Goal: Find contact information: Find contact information

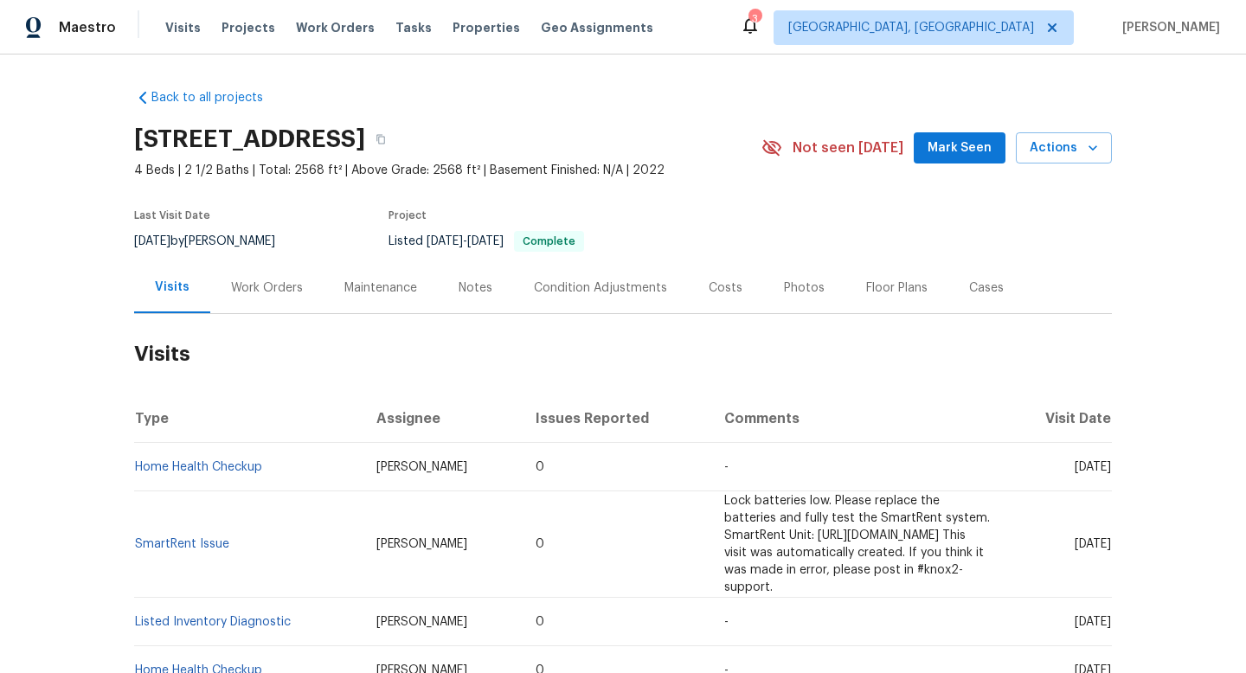
click at [264, 293] on div "Work Orders" at bounding box center [267, 287] width 72 height 17
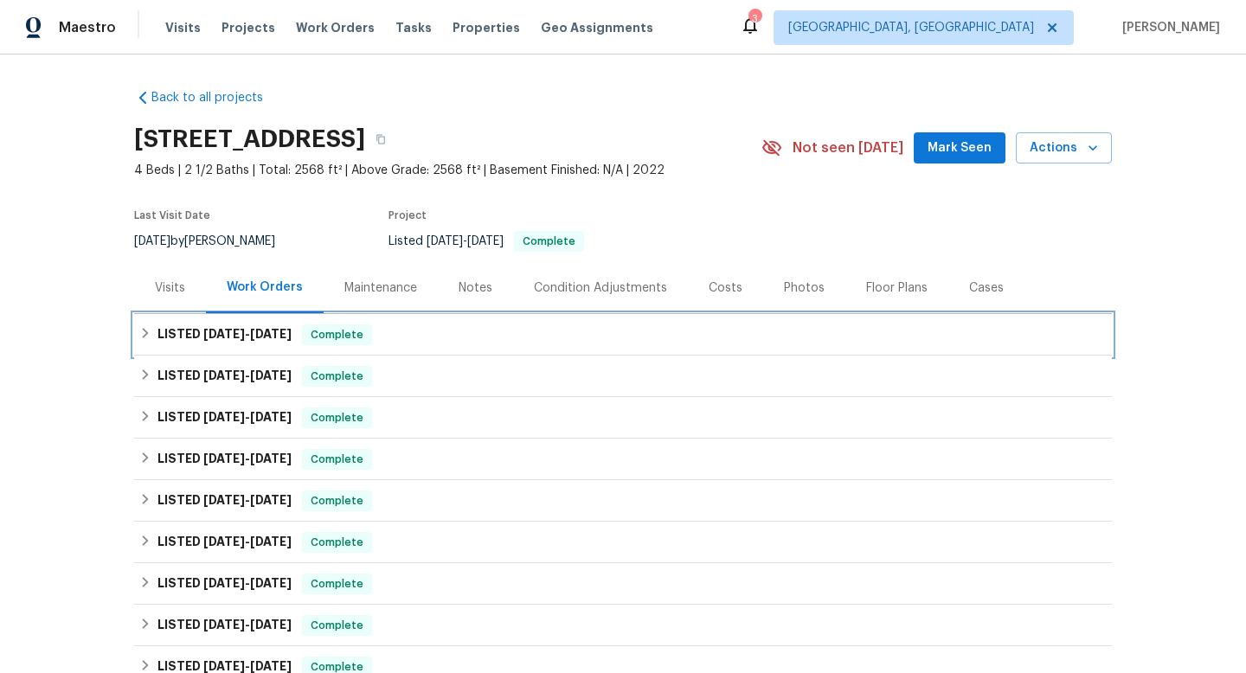
click at [242, 328] on span "[DATE]" at bounding box center [224, 334] width 42 height 12
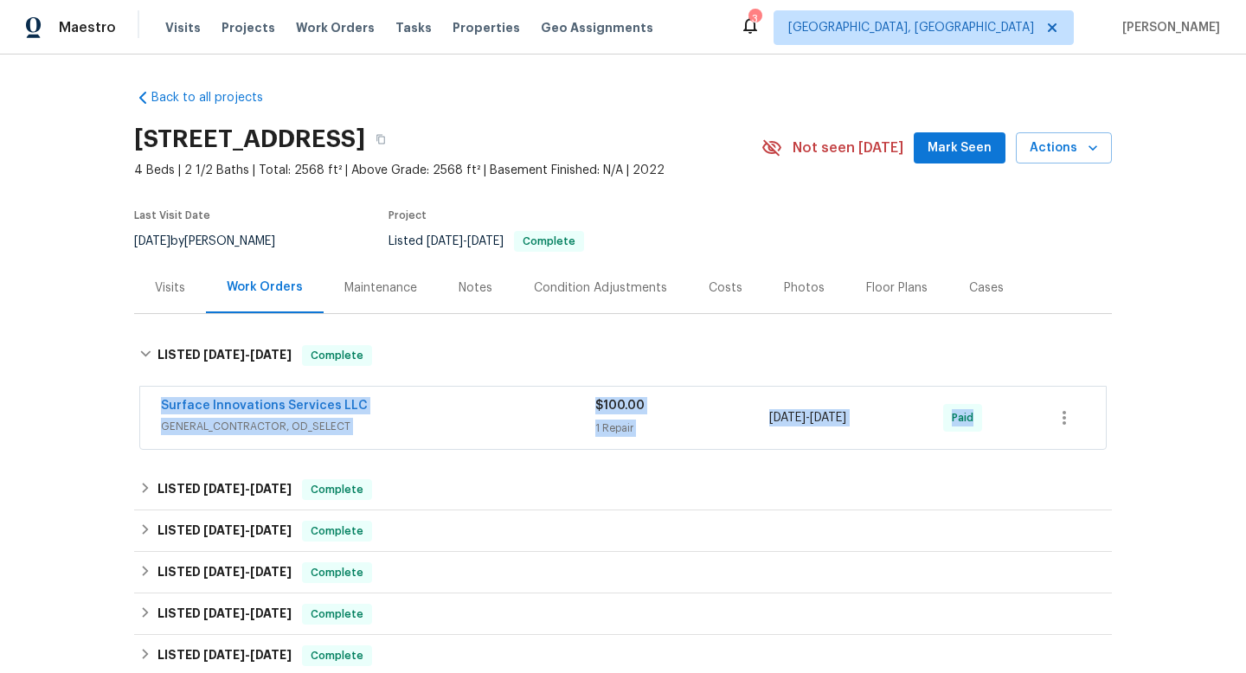
drag, startPoint x: 140, startPoint y: 395, endPoint x: 1050, endPoint y: 401, distance: 910.2
click at [1051, 402] on div "Surface Innovations Services LLC GENERAL_CONTRACTOR, OD_SELECT $100.00 1 Repair…" at bounding box center [623, 418] width 966 height 62
copy div "Surface Innovations Services LLC GENERAL_CONTRACTOR, OD_SELECT $100.00 1 Repair…"
click at [531, 408] on div "Surface Innovations Services LLC" at bounding box center [378, 407] width 434 height 21
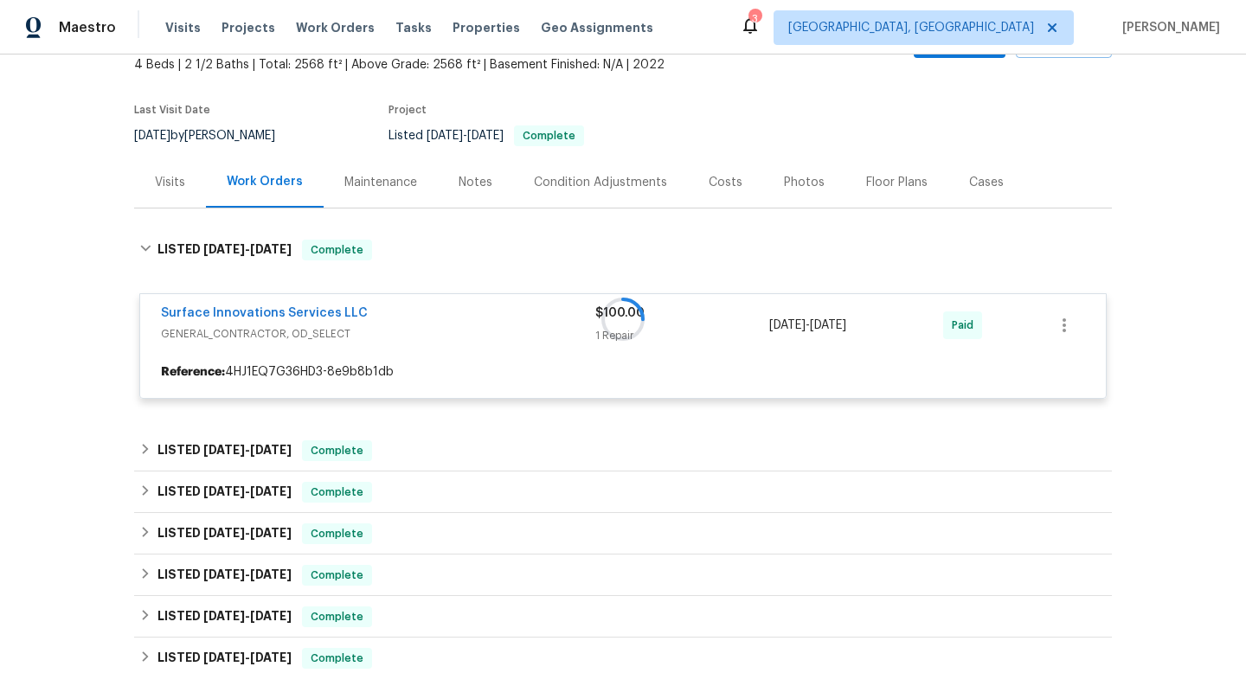
scroll to position [122, 0]
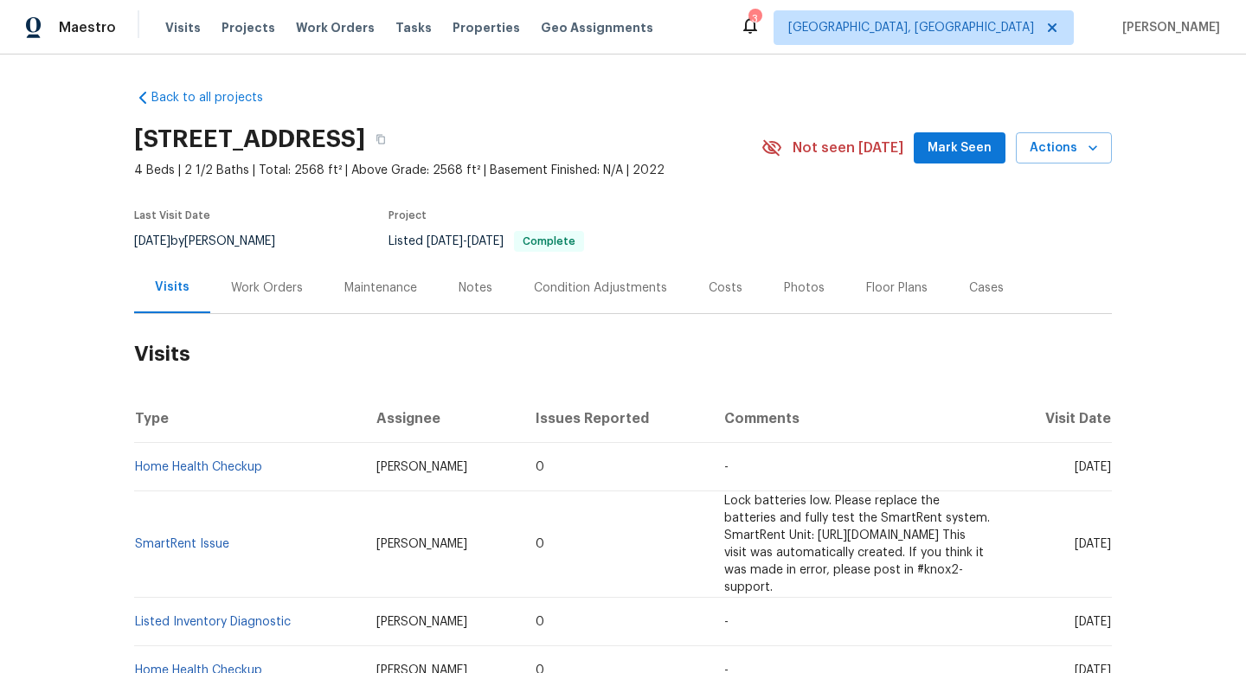
click at [275, 279] on div "Work Orders" at bounding box center [267, 287] width 72 height 17
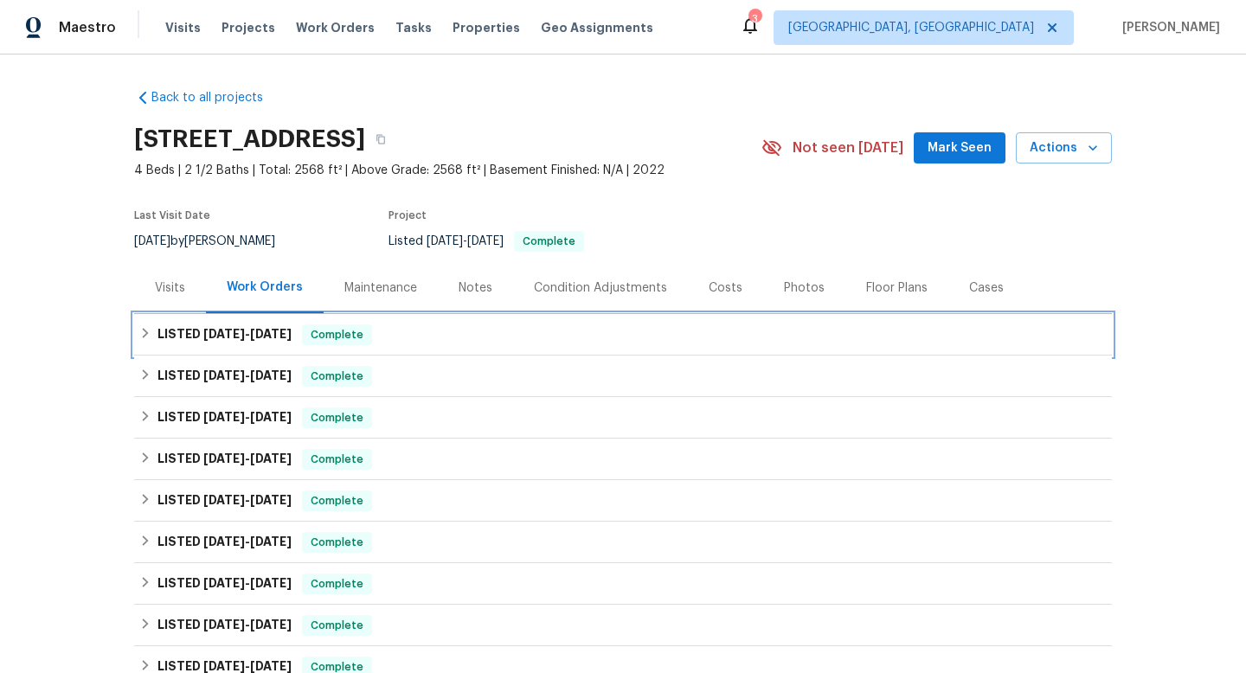
click at [197, 337] on h6 "LISTED 8/13/25 - 8/15/25" at bounding box center [224, 334] width 134 height 21
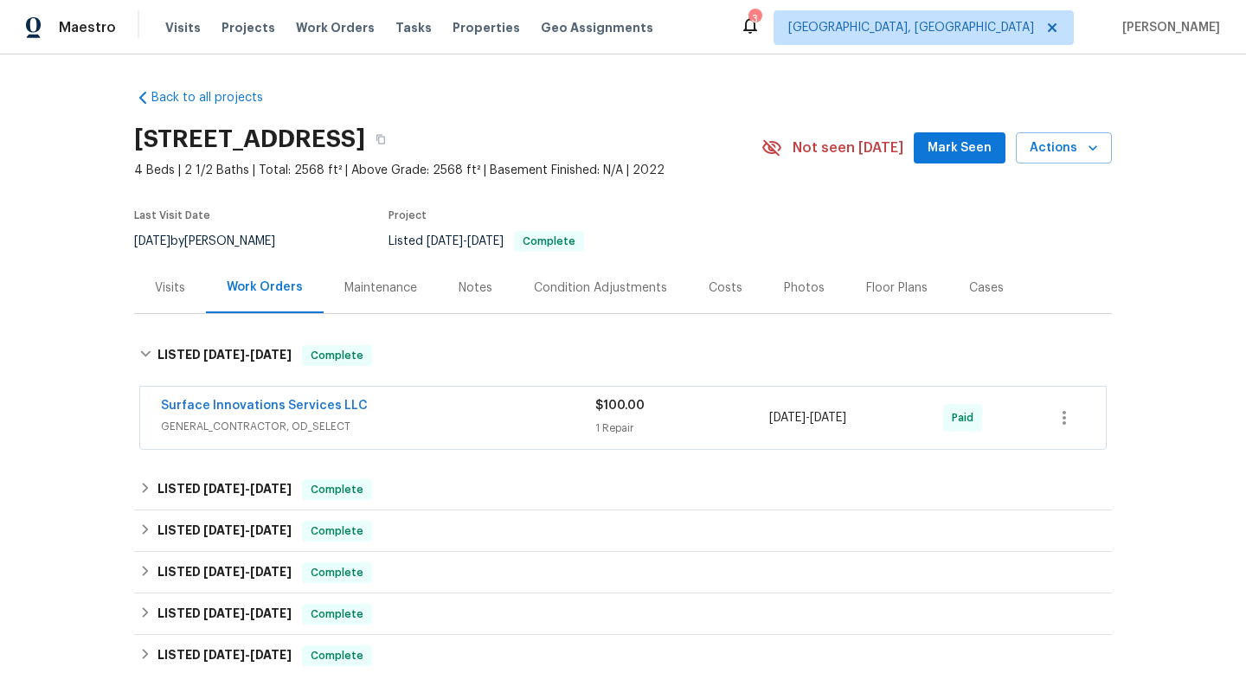
click at [390, 428] on span "GENERAL_CONTRACTOR, OD_SELECT" at bounding box center [378, 426] width 434 height 17
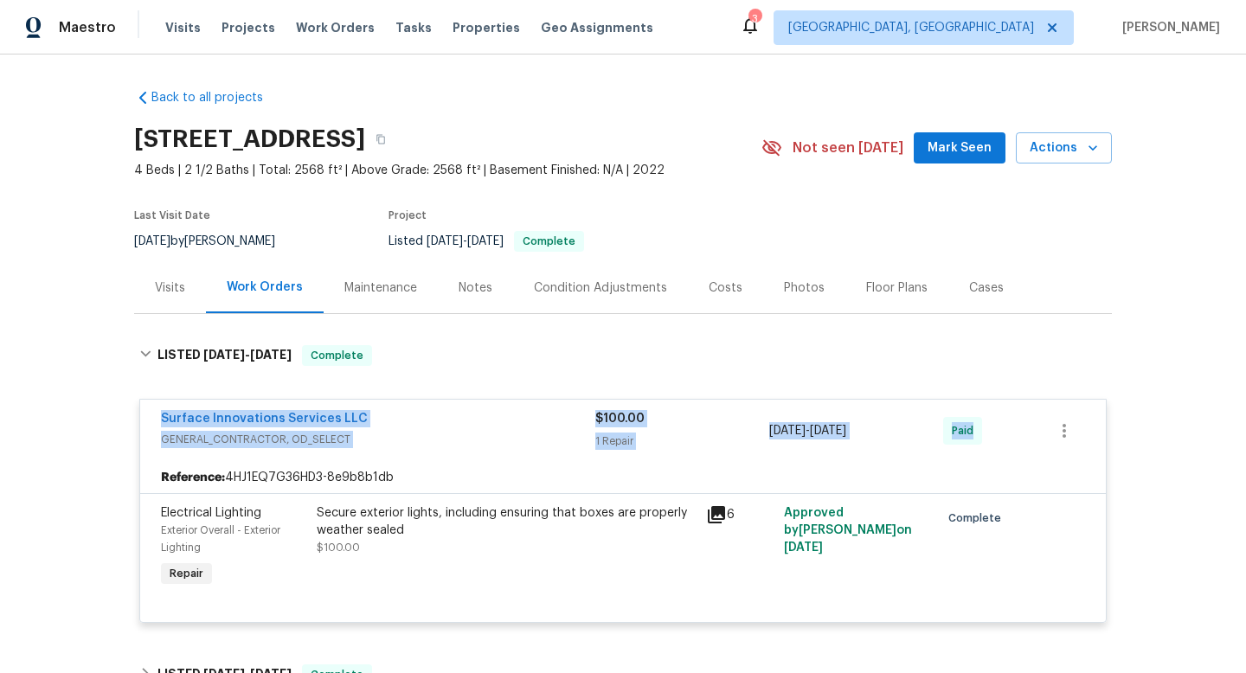
drag, startPoint x: 145, startPoint y: 408, endPoint x: 1075, endPoint y: 423, distance: 929.4
click at [1074, 427] on div "Surface Innovations Services LLC GENERAL_CONTRACTOR, OD_SELECT $100.00 1 Repair…" at bounding box center [623, 431] width 966 height 62
copy div "Surface Innovations Services LLC GENERAL_CONTRACTOR, OD_SELECT $100.00 1 Repair…"
